Goal: Task Accomplishment & Management: Complete application form

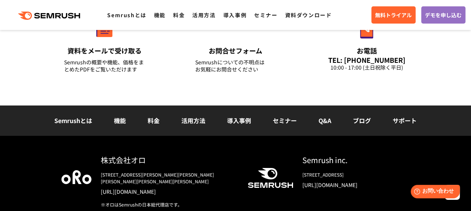
click at [329, 123] on link "Q&A" at bounding box center [324, 120] width 13 height 9
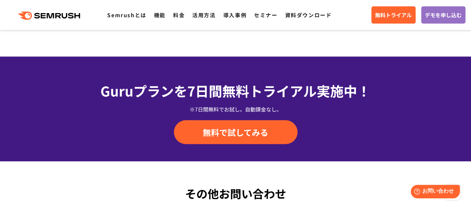
scroll to position [1872, 0]
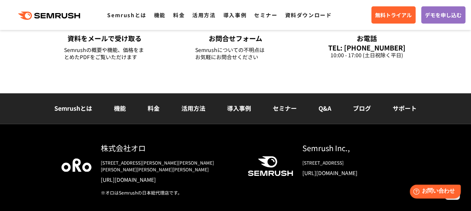
click at [436, 190] on span "お問い合わせ" at bounding box center [438, 191] width 33 height 7
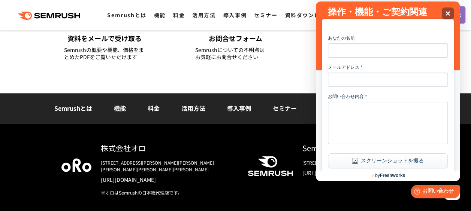
scroll to position [0, 0]
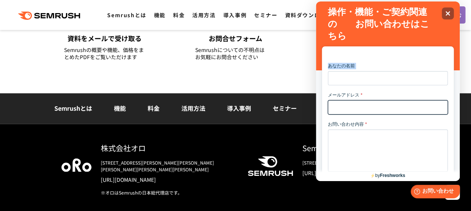
drag, startPoint x: 447, startPoint y: 13, endPoint x: 404, endPoint y: 112, distance: 107.9
click at [404, 112] on div "操作・機能・ご契約関連の　　お問い合わせはこちら Close あなたの名前 メールアドレス * お問い合わせ内容 * スクリーンショットを撮る ファイルをアッ…" at bounding box center [388, 91] width 144 height 180
click at [401, 53] on div at bounding box center [388, 50] width 120 height 9
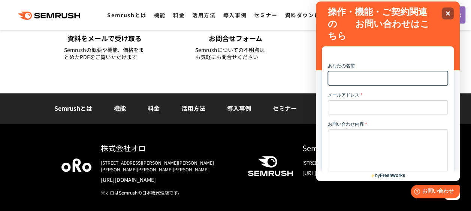
drag, startPoint x: 399, startPoint y: 86, endPoint x: 399, endPoint y: 76, distance: 9.8
click at [399, 85] on form "あなたの名前 メールアドレス * お問い合わせ内容 * スクリーンショットを撮る ファイルをアップロード(最大５件) クリックしてファイルを追加またはドラッグ…" at bounding box center [388, 190] width 120 height 255
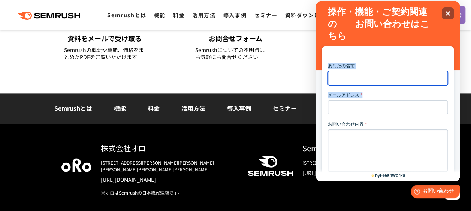
click at [399, 76] on input "あなたの名前" at bounding box center [388, 78] width 120 height 14
type input "****"
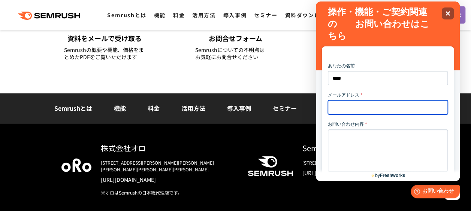
click at [363, 109] on input "メールアドレス *" at bounding box center [388, 107] width 120 height 14
type input "**********"
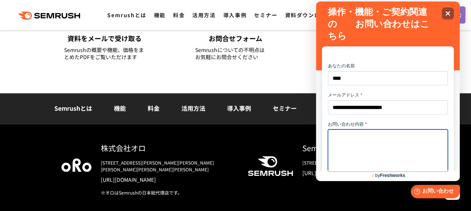
click at [369, 141] on textarea "お問い合わせ内容 *" at bounding box center [388, 151] width 120 height 42
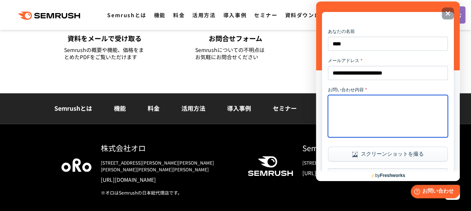
scroll to position [75, 0]
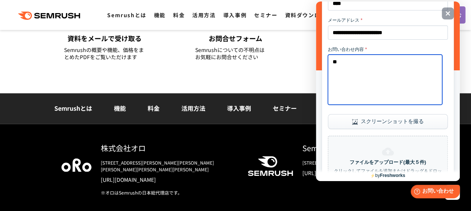
type textarea "*"
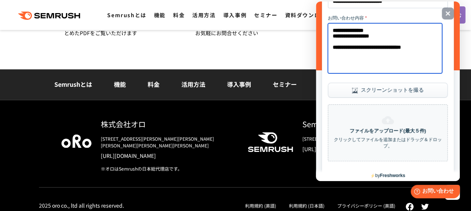
scroll to position [150, 0]
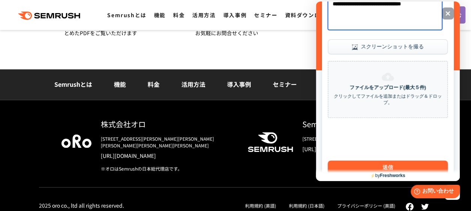
type textarea "**********"
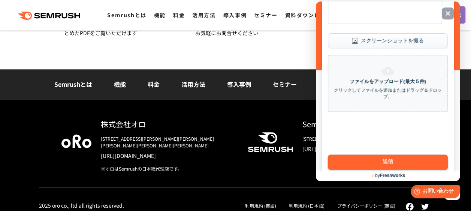
scroll to position [157, 0]
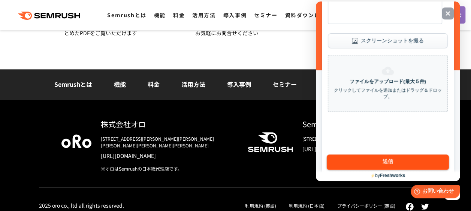
click at [388, 156] on button "送信" at bounding box center [387, 163] width 122 height 16
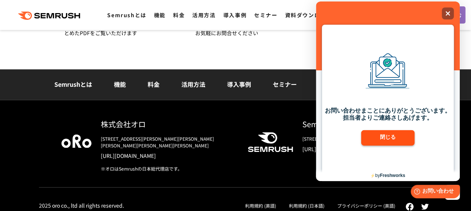
click at [388, 143] on button "閉じる" at bounding box center [388, 138] width 54 height 16
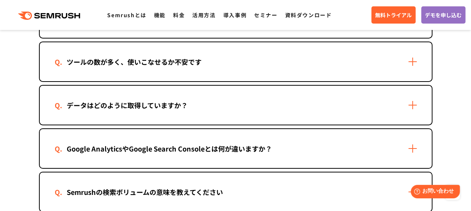
scroll to position [1184, 0]
